Goal: Information Seeking & Learning: Learn about a topic

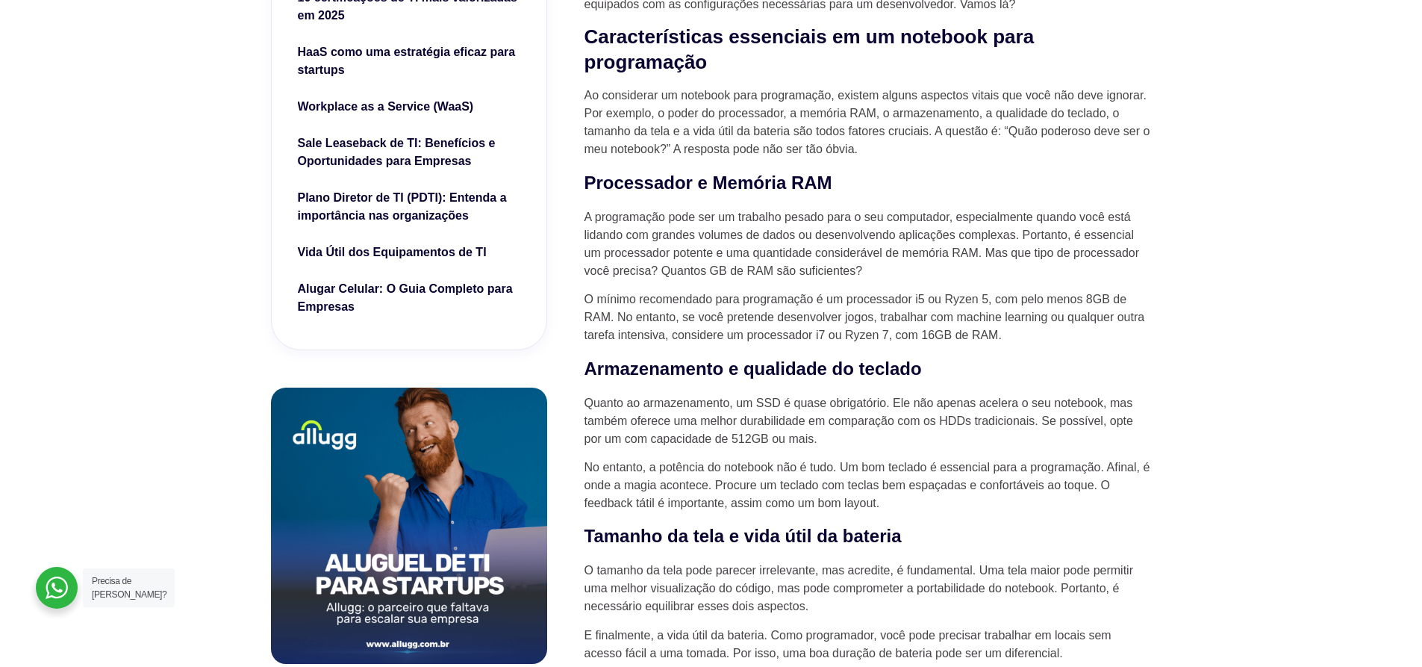
scroll to position [597, 0]
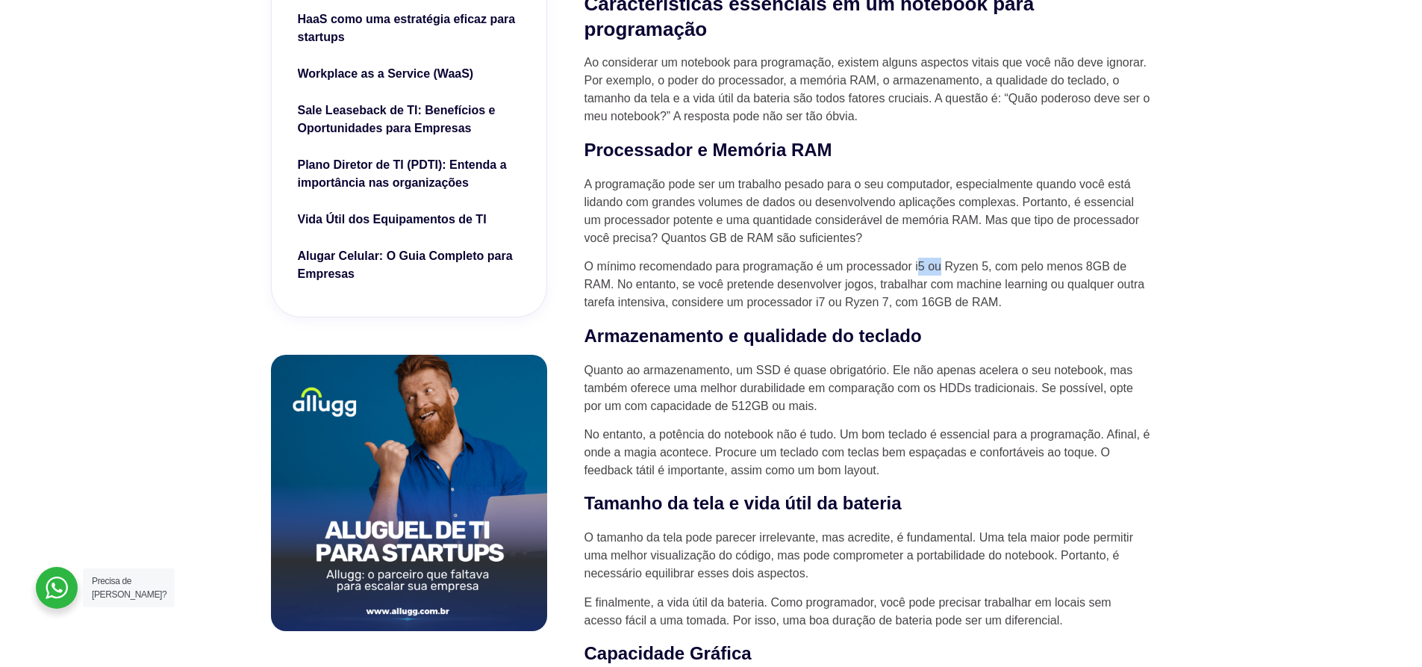
drag, startPoint x: 923, startPoint y: 263, endPoint x: 939, endPoint y: 269, distance: 17.5
drag, startPoint x: 1093, startPoint y: 273, endPoint x: 1131, endPoint y: 276, distance: 38.1
click at [1131, 273] on p "O mínimo recomendado para programação é um processador i5 ou Ryzen 5, com pelo …" at bounding box center [868, 285] width 567 height 54
click at [845, 311] on p "O mínimo recomendado para programação é um processador i5 ou Ryzen 5, com pelo …" at bounding box center [868, 285] width 567 height 54
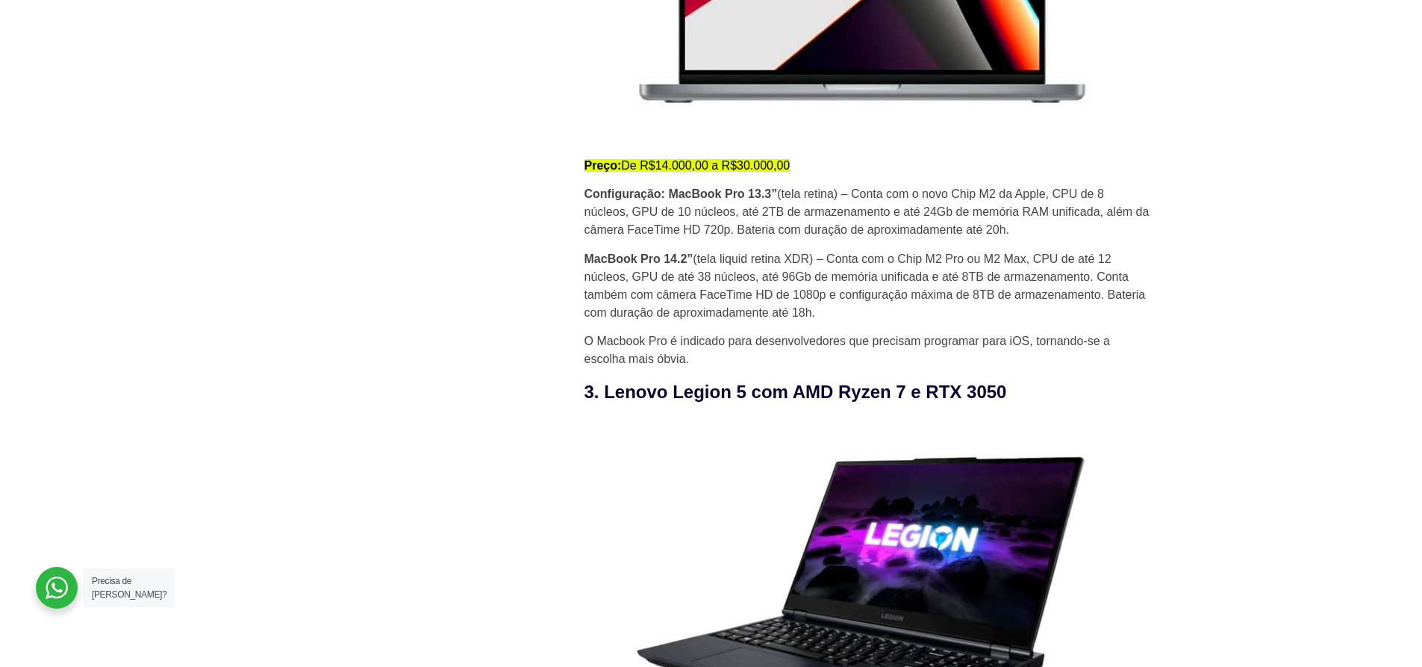
scroll to position [2190, 0]
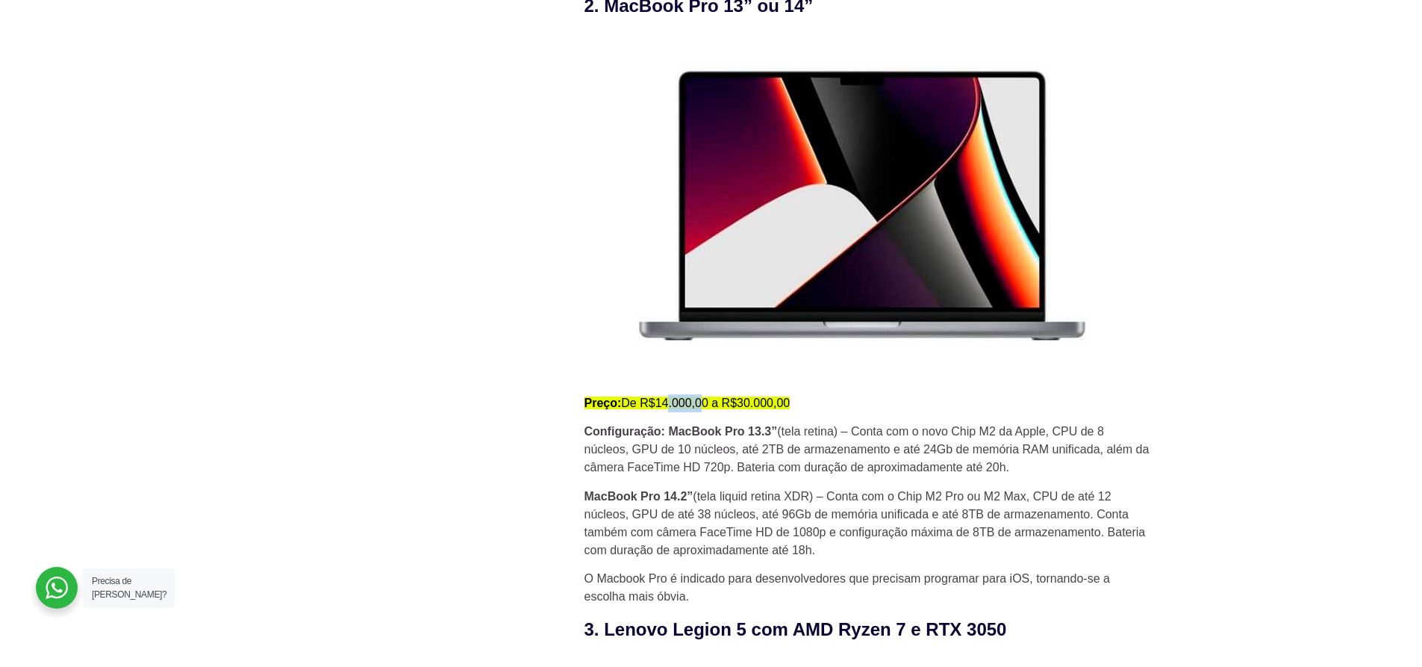
drag, startPoint x: 672, startPoint y: 405, endPoint x: 750, endPoint y: 405, distance: 77.7
click at [750, 405] on mark "Preço: De R$14.000,00 a R$30.000,00" at bounding box center [688, 402] width 206 height 13
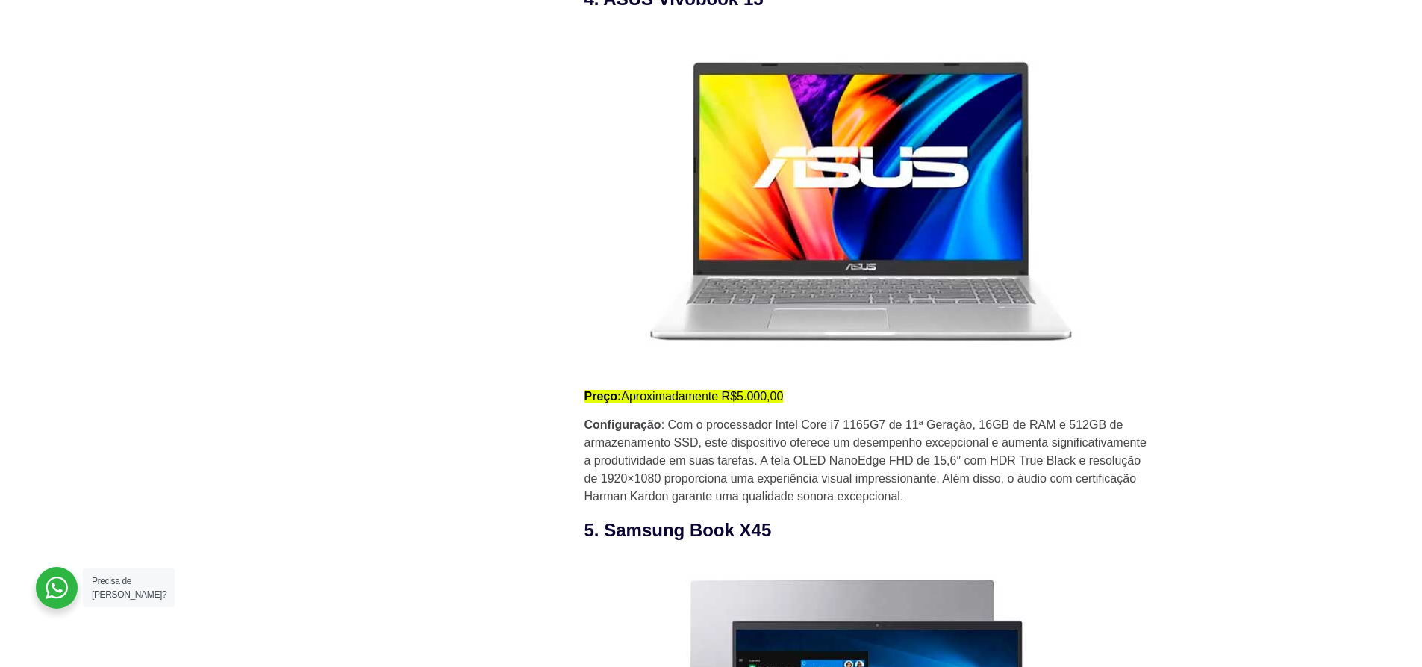
scroll to position [3584, 0]
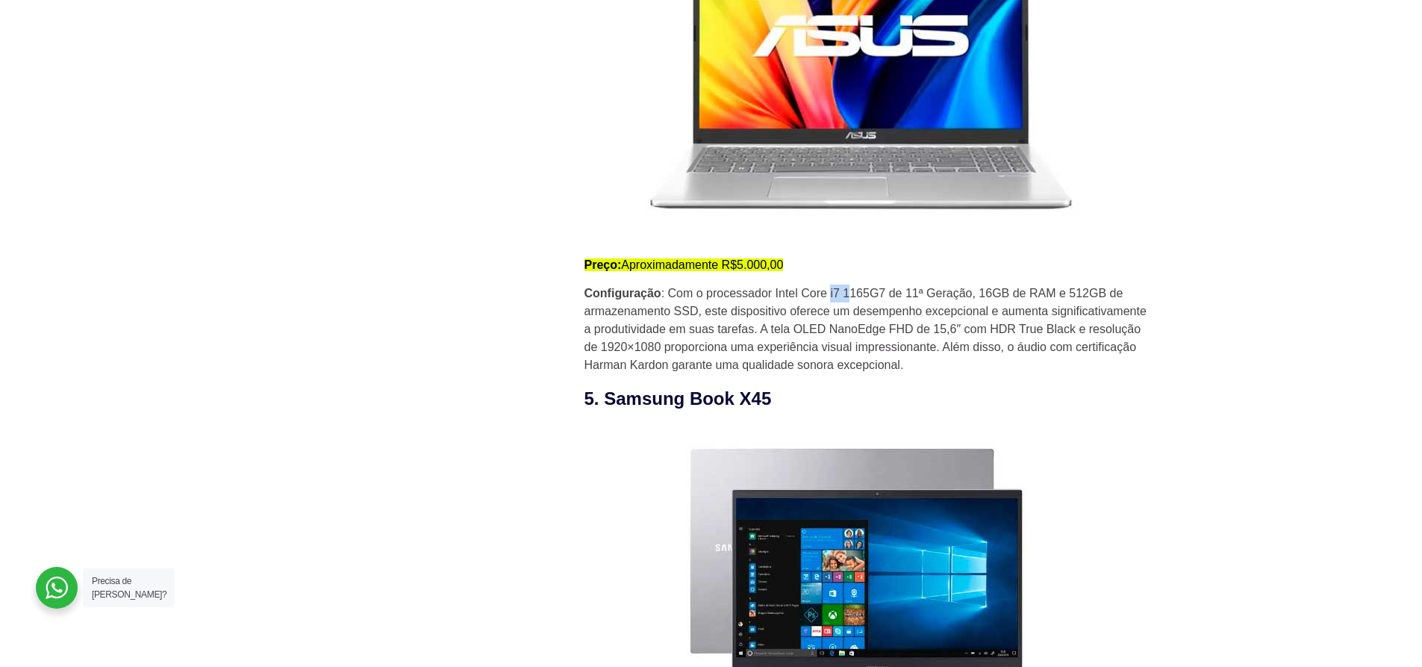
drag, startPoint x: 830, startPoint y: 302, endPoint x: 848, endPoint y: 302, distance: 17.9
click at [848, 302] on p "Configuração : Com o processador Intel Core i7 1165G7 de 11ª Geração, 16GB de R…" at bounding box center [868, 329] width 567 height 90
drag, startPoint x: 1010, startPoint y: 310, endPoint x: 1023, endPoint y: 308, distance: 12.8
click at [1023, 308] on p "Configuração : Com o processador Intel Core i7 1165G7 de 11ª Geração, 16GB de R…" at bounding box center [868, 329] width 567 height 90
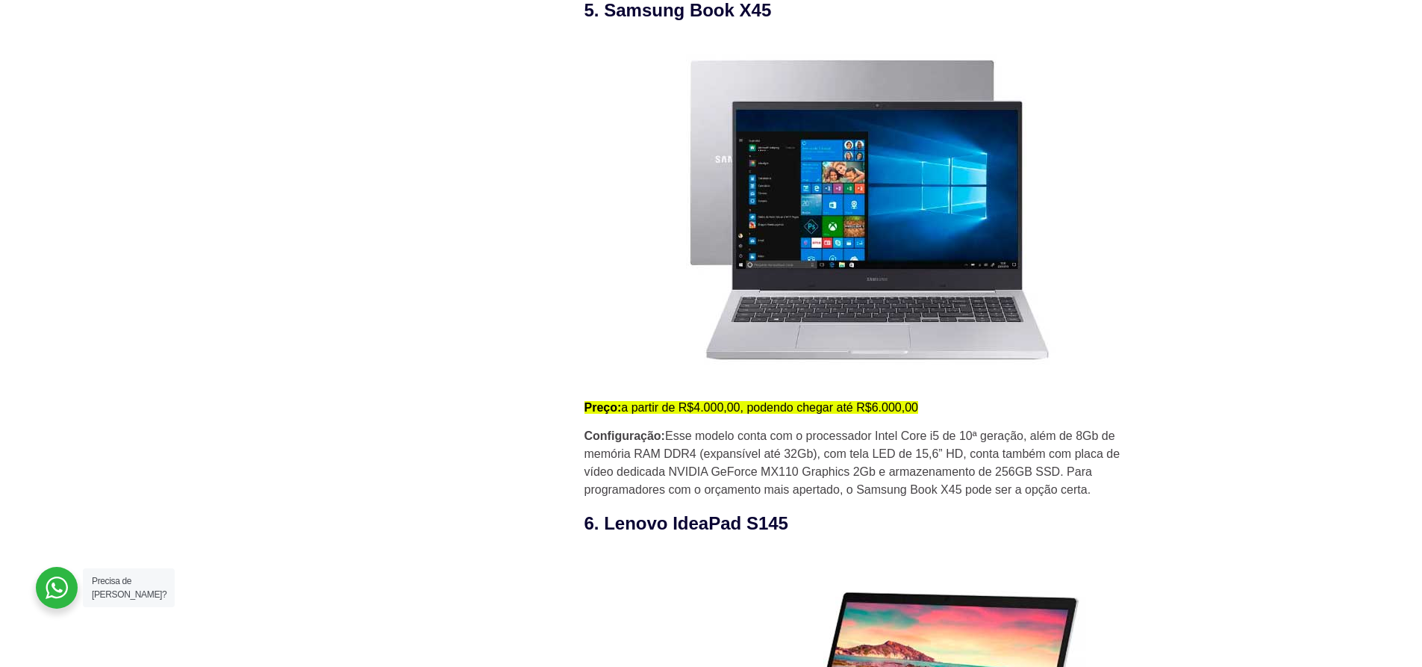
scroll to position [3982, 0]
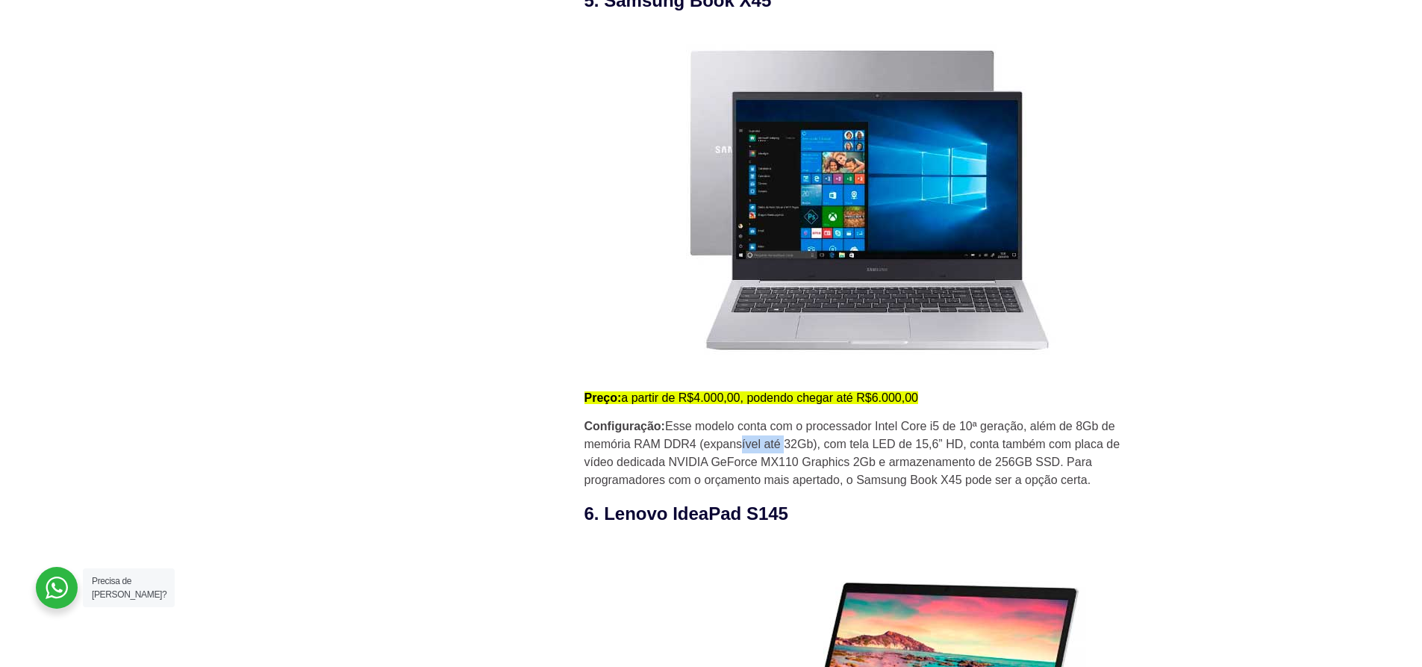
drag, startPoint x: 746, startPoint y: 452, endPoint x: 782, endPoint y: 453, distance: 35.8
click at [782, 453] on p "Configuração: Esse modelo conta com o processador Intel Core i5 de 10ª geração,…" at bounding box center [868, 453] width 567 height 72
drag, startPoint x: 936, startPoint y: 435, endPoint x: 960, endPoint y: 435, distance: 24.7
click at [956, 435] on p "Configuração: Esse modelo conta com o processador Intel Core i5 de 10ª geração,…" at bounding box center [868, 453] width 567 height 72
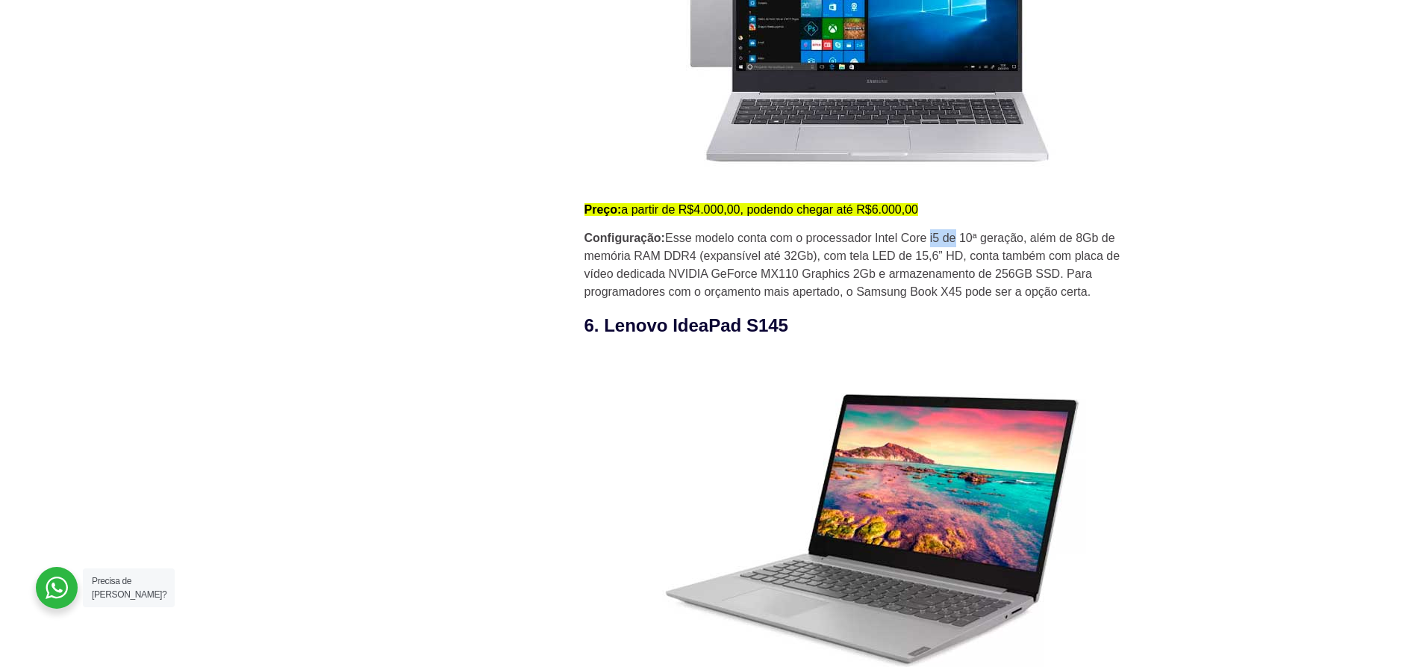
scroll to position [4380, 0]
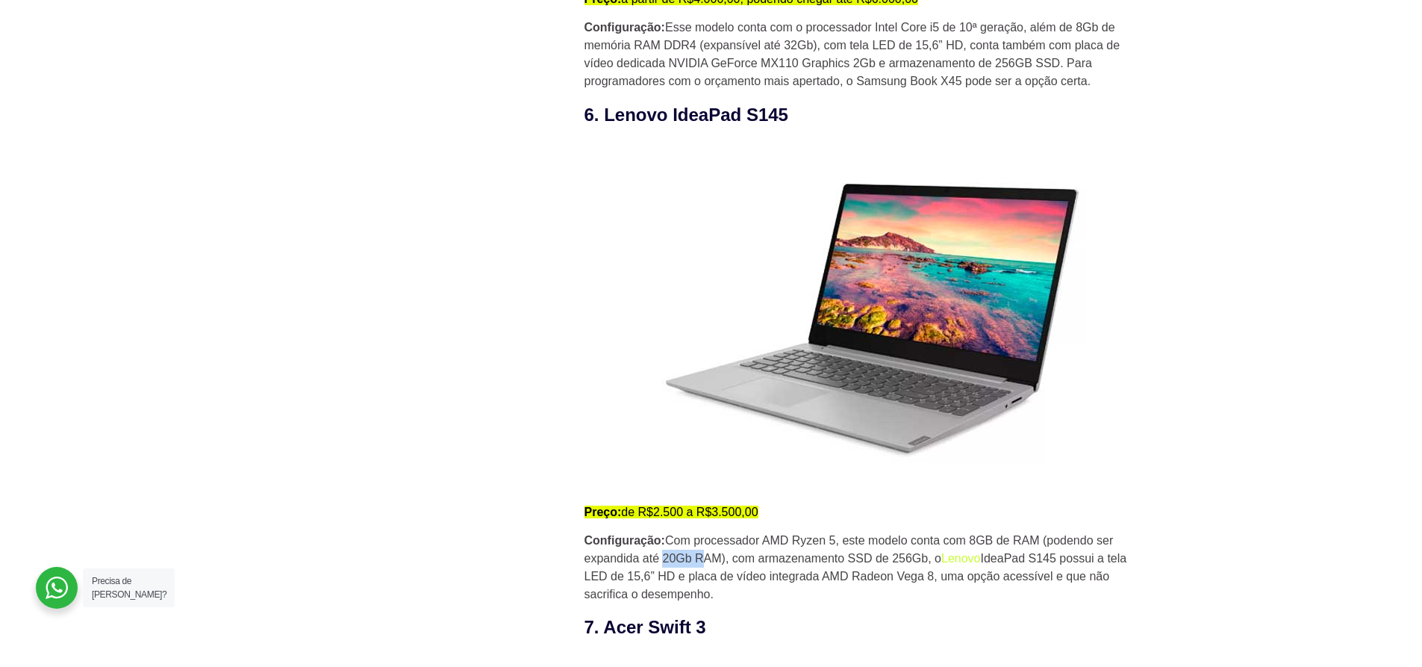
drag, startPoint x: 694, startPoint y: 571, endPoint x: 703, endPoint y: 572, distance: 9.7
click at [703, 572] on p "Configuração: Com processador AMD Ryzen 5, este modelo conta com 8GB de RAM (po…" at bounding box center [868, 568] width 567 height 72
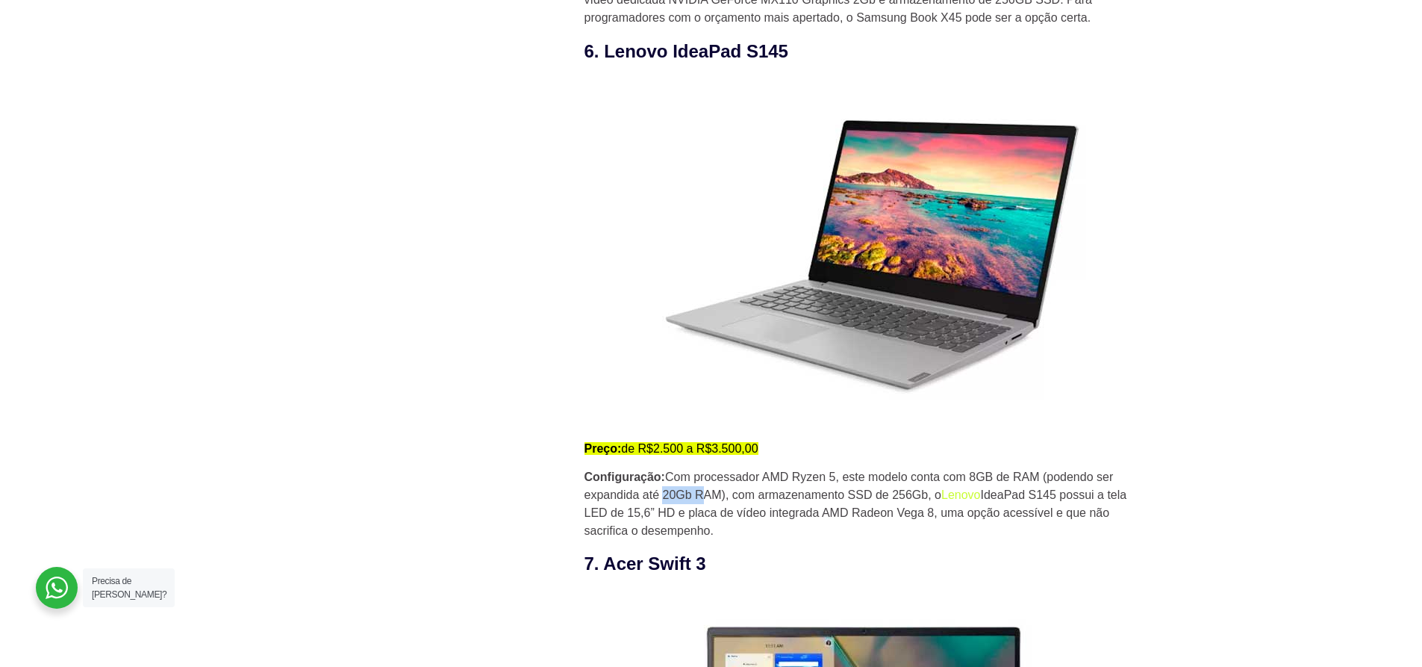
scroll to position [4082, 0]
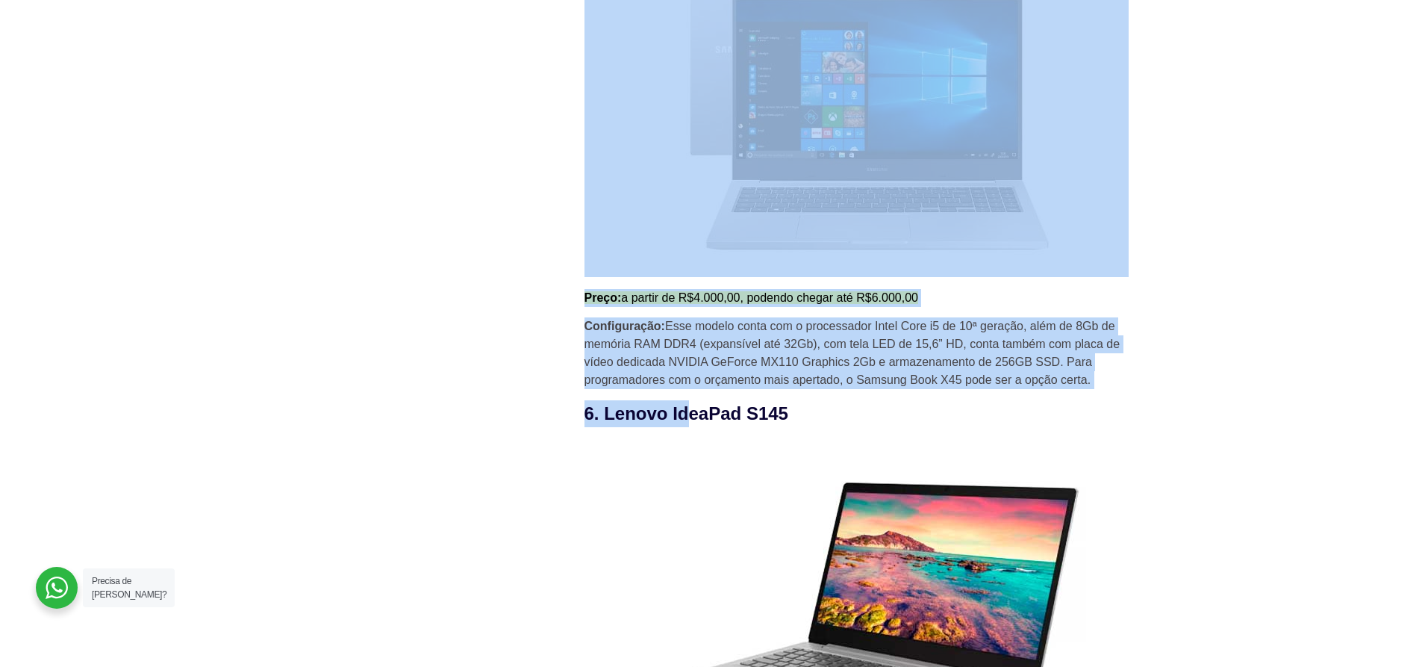
drag, startPoint x: 573, startPoint y: 420, endPoint x: 687, endPoint y: 424, distance: 114.3
click at [687, 424] on div "Novidades 10 certificações de TI mais valorizadas em 2025 HaaS como uma estraté…" at bounding box center [712, 156] width 896 height 7558
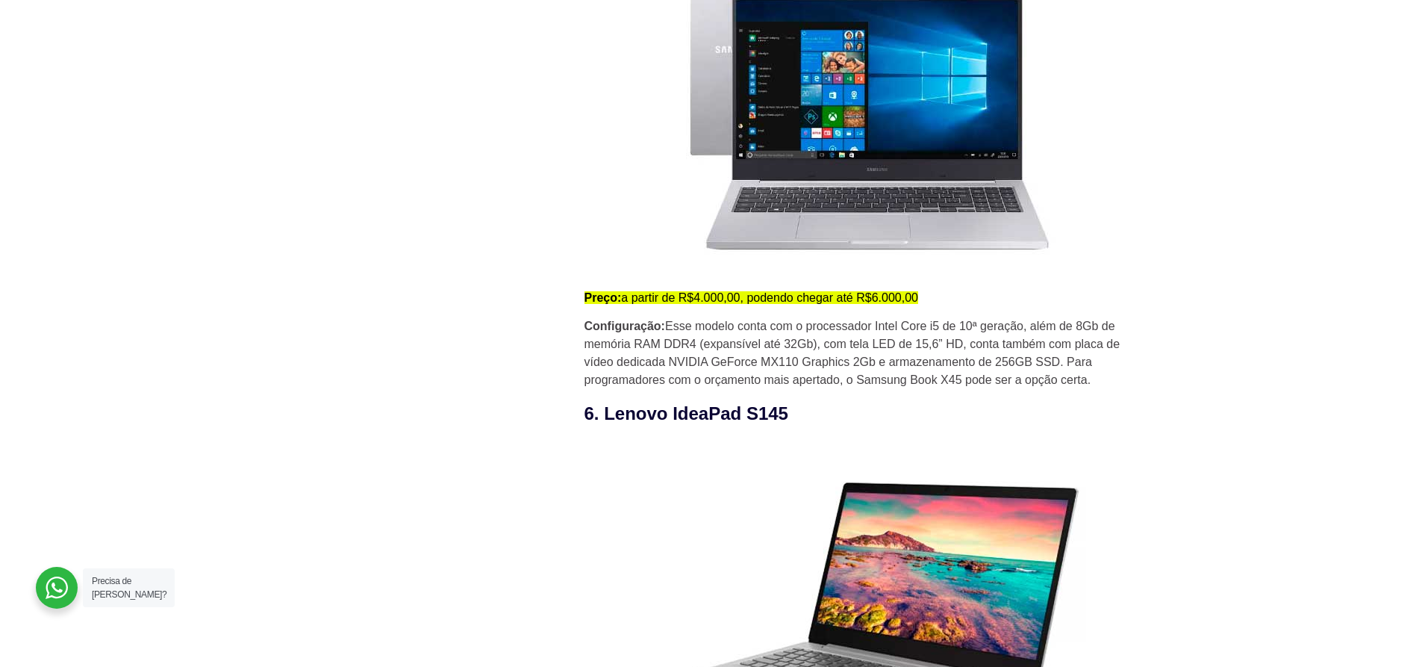
click at [742, 435] on div "Quando se trata de desenvolvimento de software, a escolha do equipamento certo …" at bounding box center [868, 18] width 567 height 7188
drag, startPoint x: 804, startPoint y: 411, endPoint x: 606, endPoint y: 404, distance: 198.7
click at [606, 404] on div "Quando se trata de desenvolvimento de software, a escolha do equipamento certo …" at bounding box center [868, 18] width 567 height 7188
copy h3 "Lenovo IdeaPad S145"
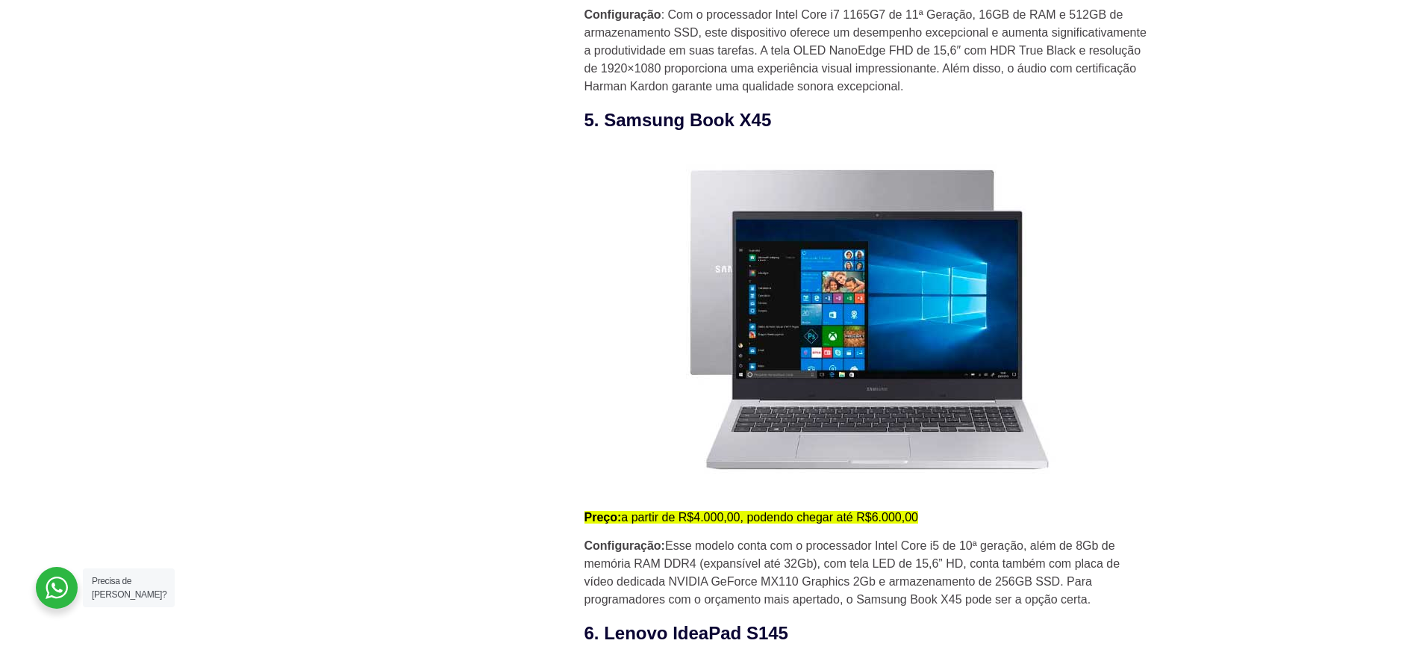
scroll to position [3683, 0]
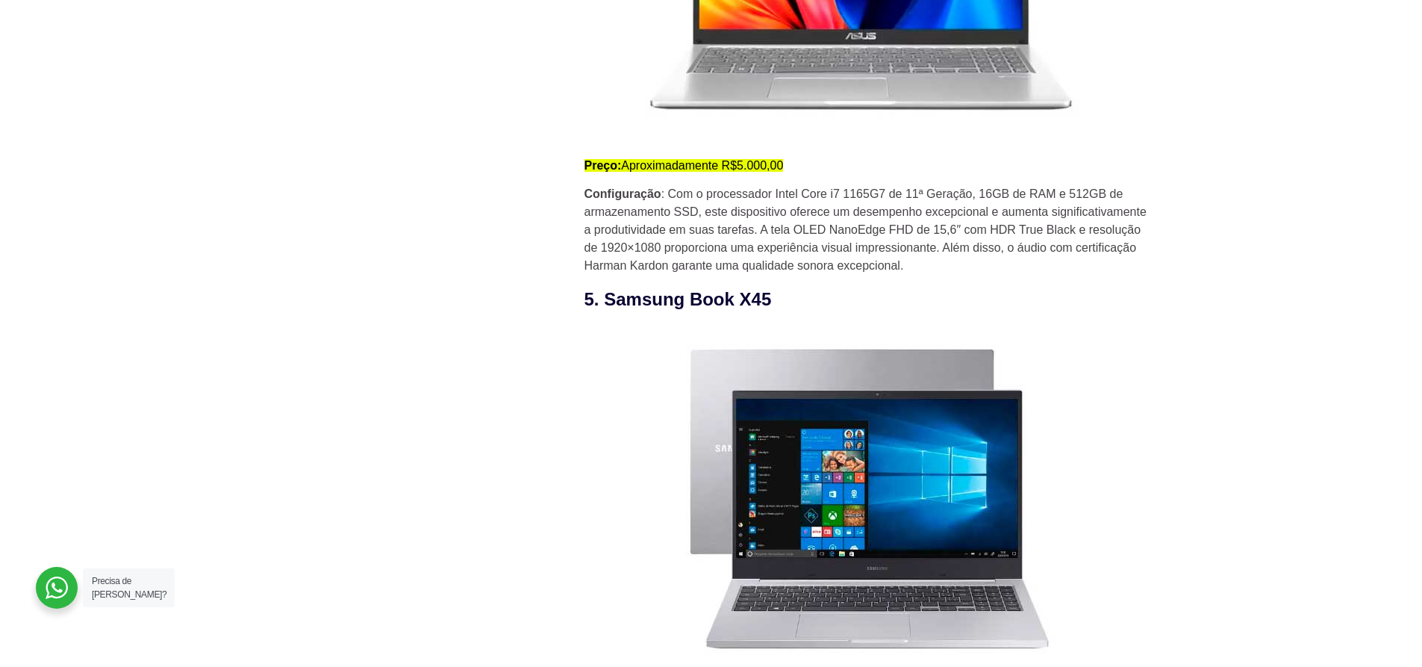
drag, startPoint x: 600, startPoint y: 305, endPoint x: 779, endPoint y: 299, distance: 179.3
click at [779, 299] on h3 "5. Samsung Book X45" at bounding box center [868, 299] width 567 height 27
